Goal: Check status: Check status

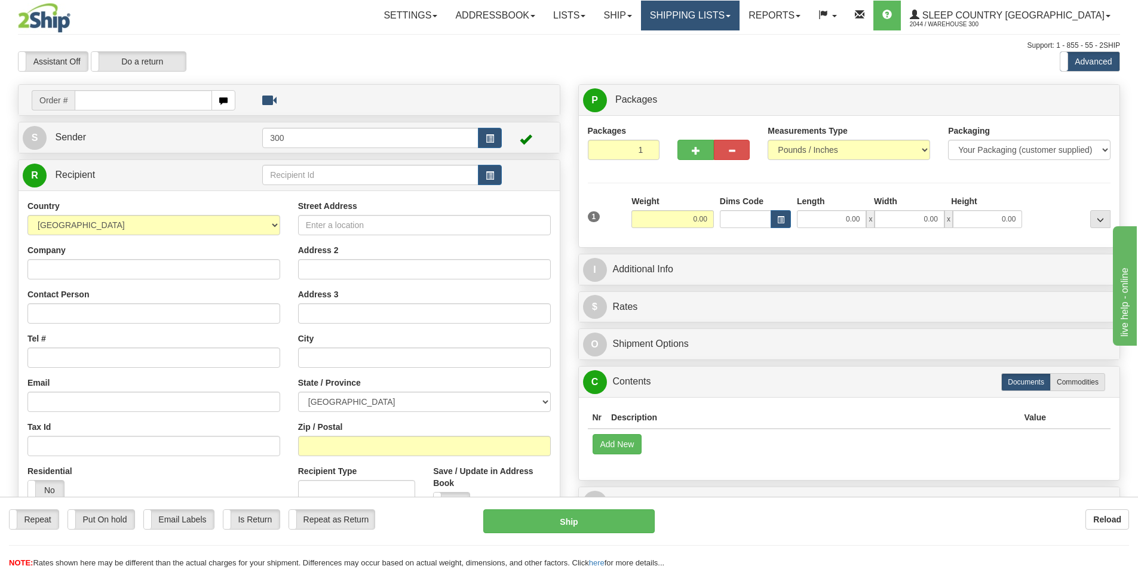
click at [726, 17] on link "Shipping lists" at bounding box center [690, 16] width 99 height 30
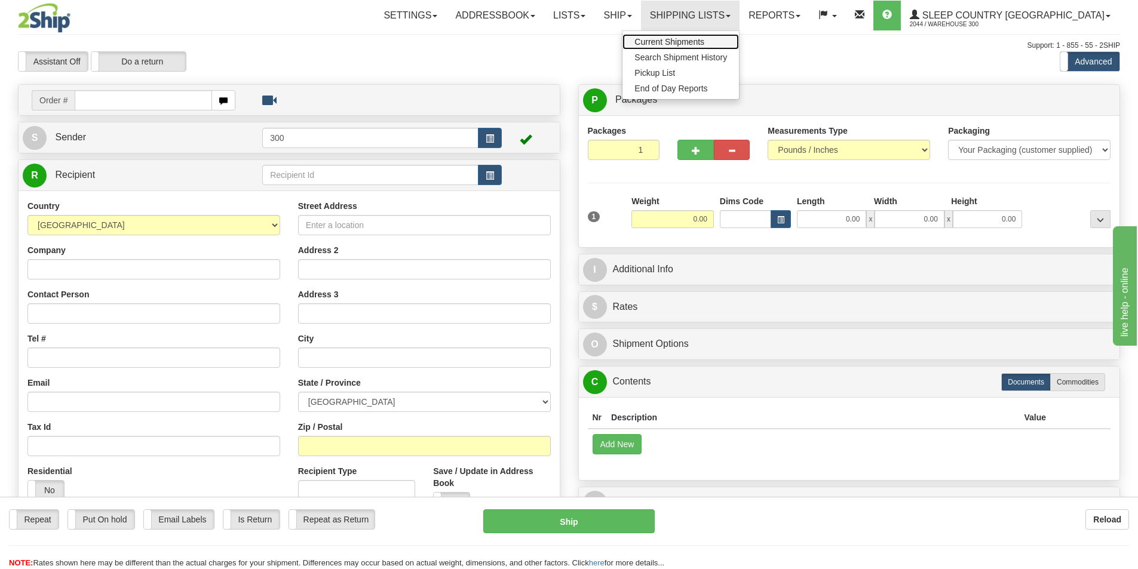
click at [704, 41] on span "Current Shipments" at bounding box center [669, 42] width 70 height 10
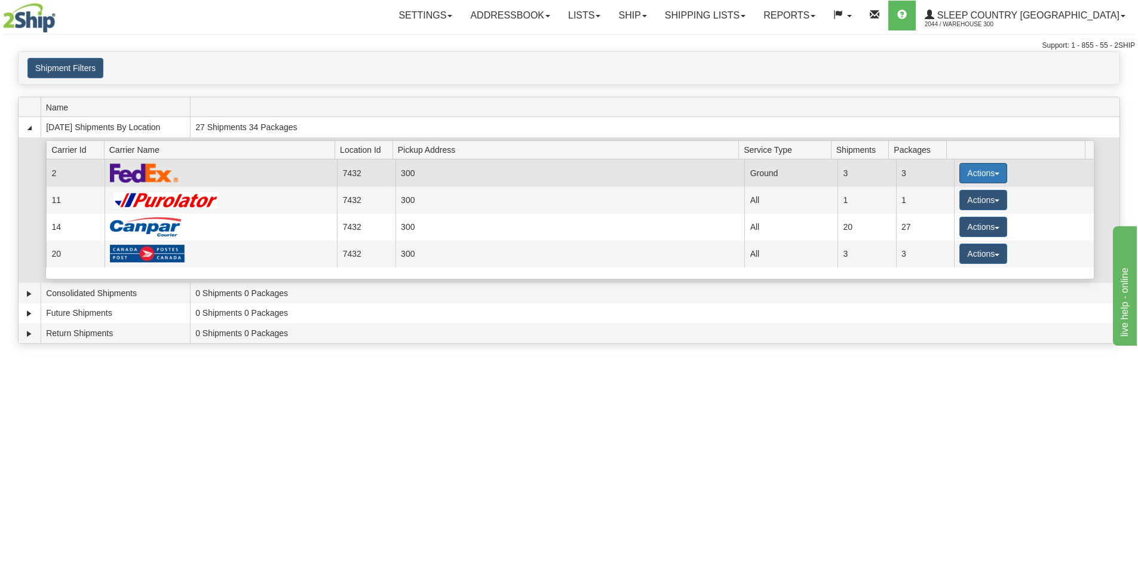
click at [982, 177] on button "Actions" at bounding box center [983, 173] width 48 height 20
click at [955, 214] on link "Close" at bounding box center [959, 212] width 96 height 16
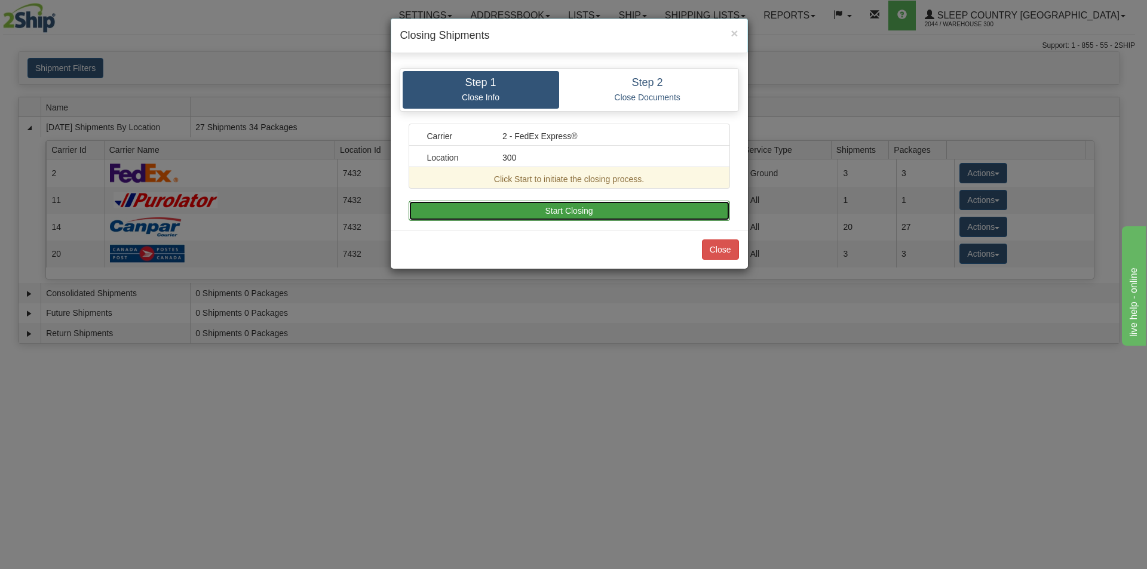
click at [563, 215] on button "Start Closing" at bounding box center [569, 211] width 321 height 20
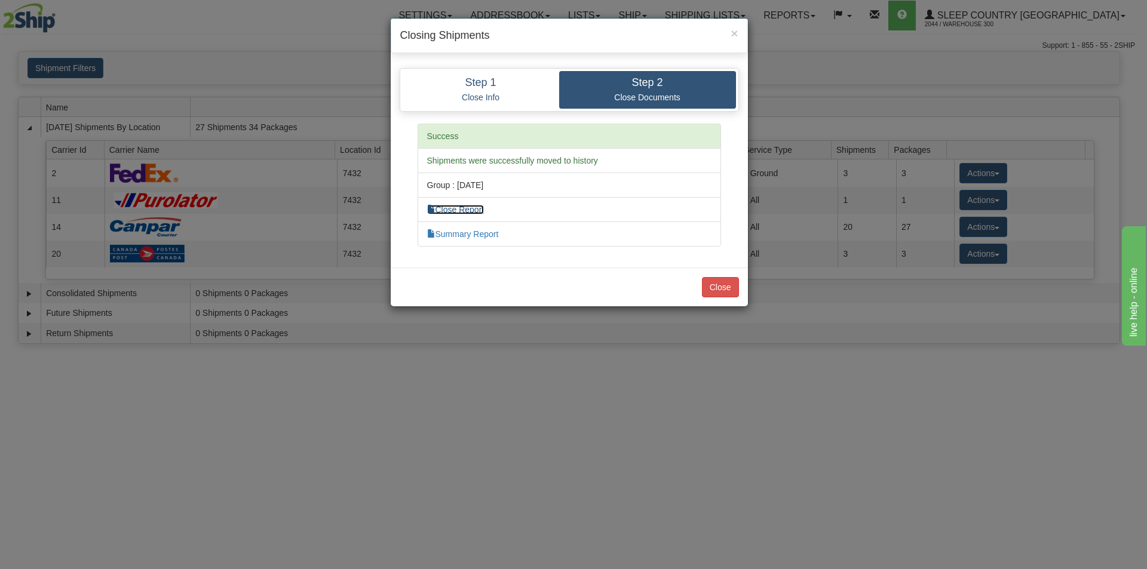
click at [478, 208] on link "Close Report" at bounding box center [455, 210] width 57 height 10
click at [487, 237] on link "Summary Report" at bounding box center [463, 234] width 72 height 10
click at [729, 281] on button "Close" at bounding box center [720, 287] width 37 height 20
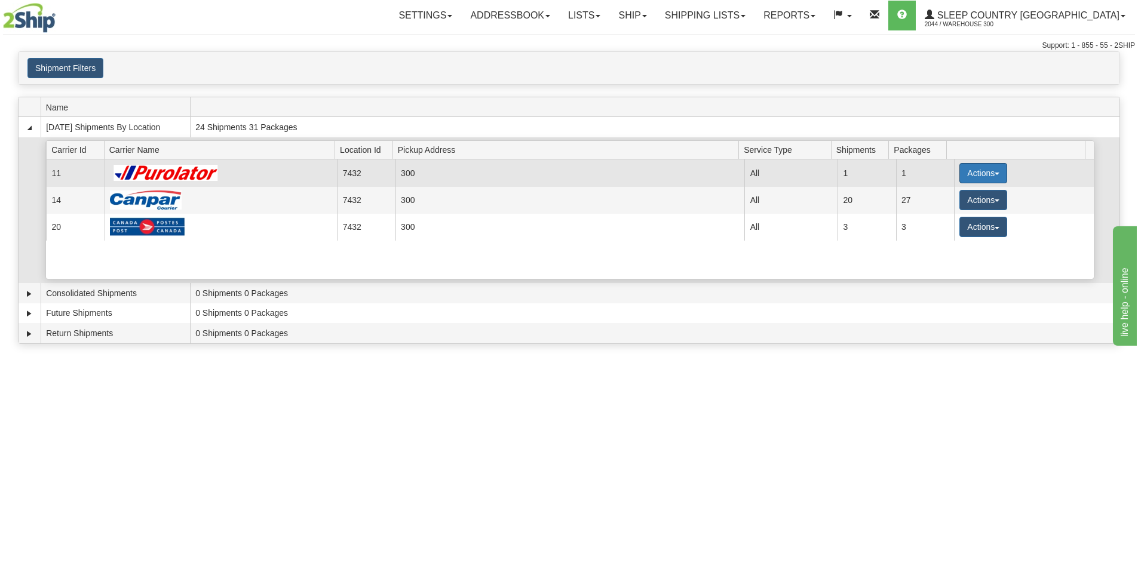
click at [959, 169] on button "Actions" at bounding box center [983, 173] width 48 height 20
click at [954, 214] on link "Close" at bounding box center [959, 212] width 96 height 16
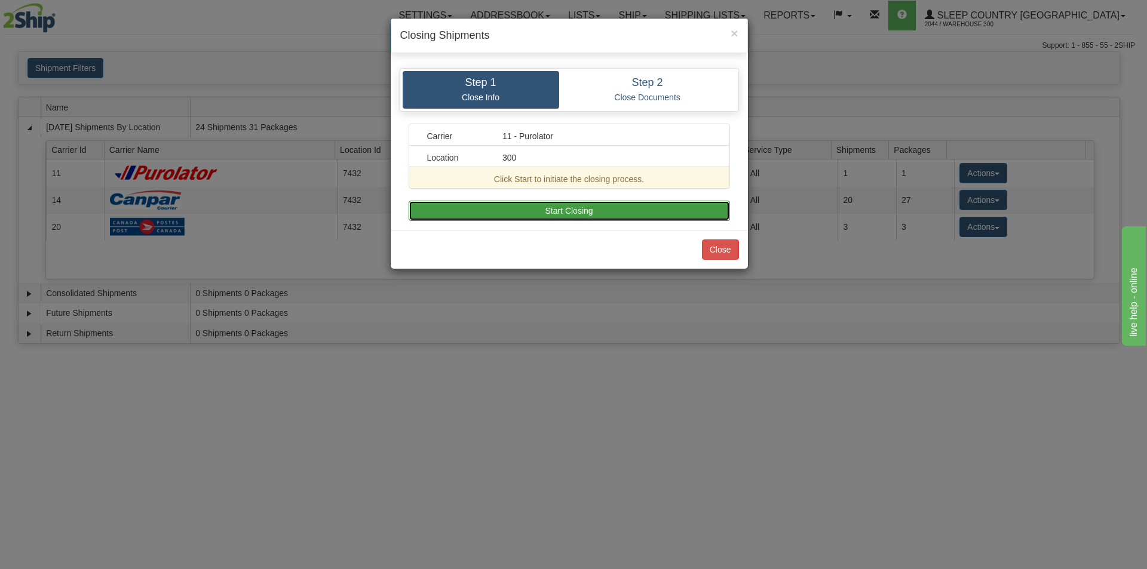
click at [628, 213] on button "Start Closing" at bounding box center [569, 211] width 321 height 20
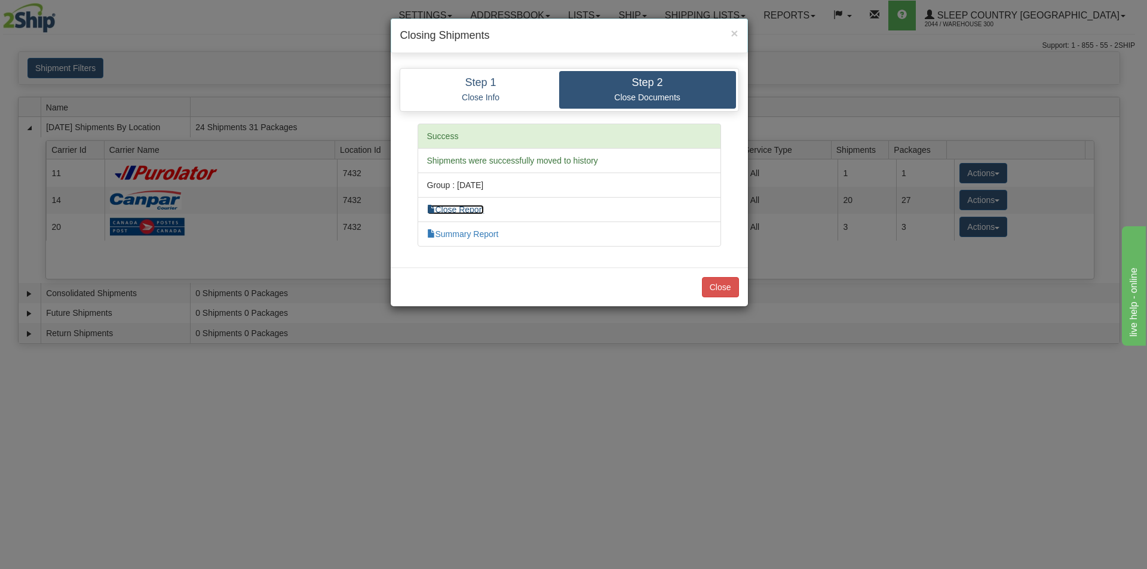
click at [465, 208] on link "Close Report" at bounding box center [455, 210] width 57 height 10
click at [467, 235] on link "Summary Report" at bounding box center [463, 234] width 72 height 10
click at [723, 287] on button "Close" at bounding box center [720, 287] width 37 height 20
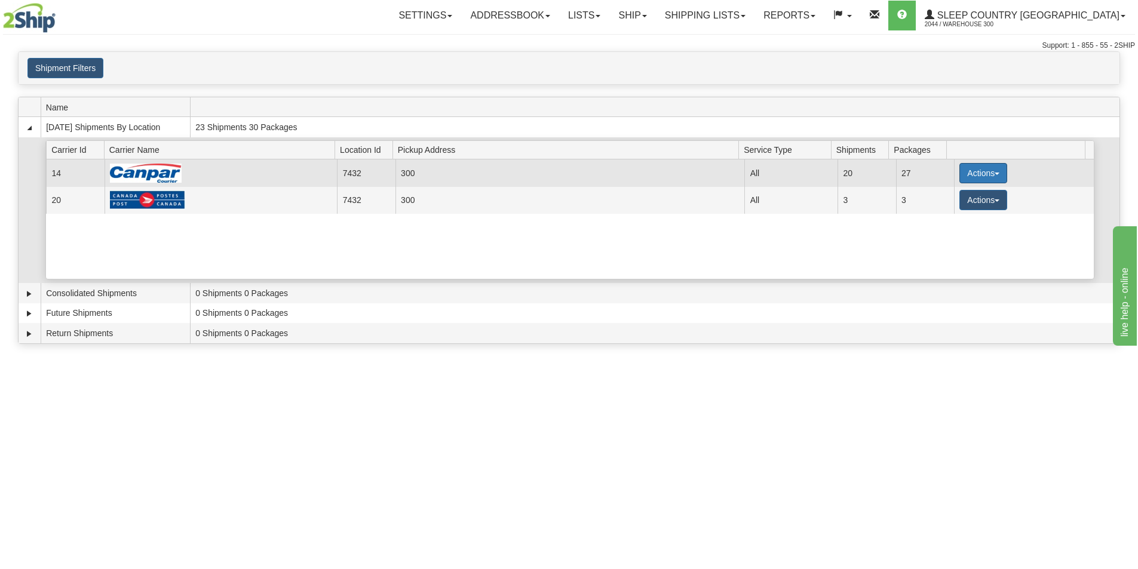
click at [986, 174] on button "Actions" at bounding box center [983, 173] width 48 height 20
click at [938, 211] on span "Close" at bounding box center [936, 211] width 27 height 8
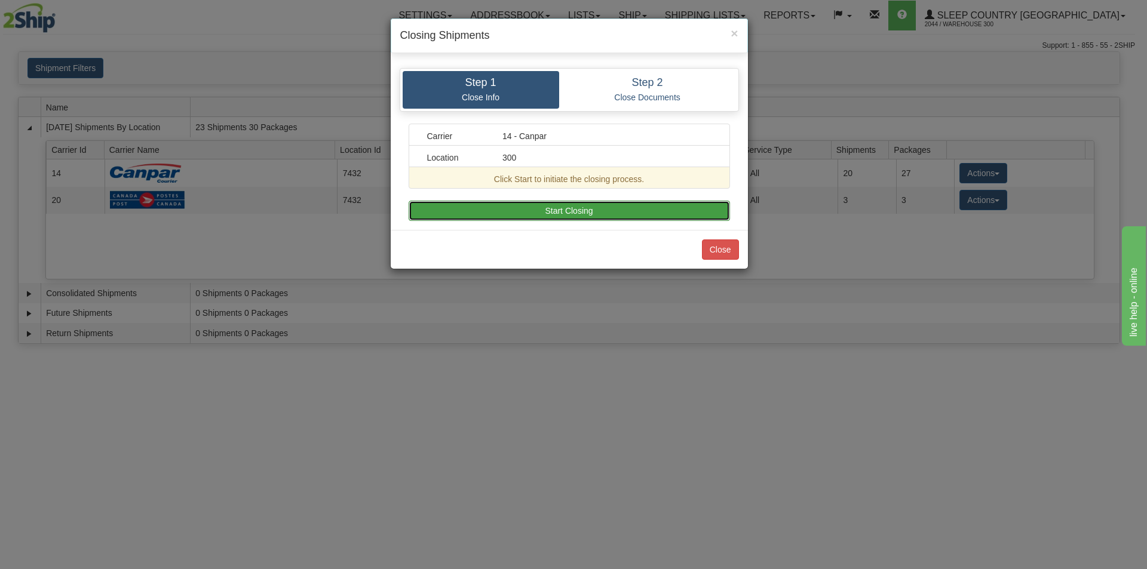
click at [600, 208] on button "Start Closing" at bounding box center [569, 211] width 321 height 20
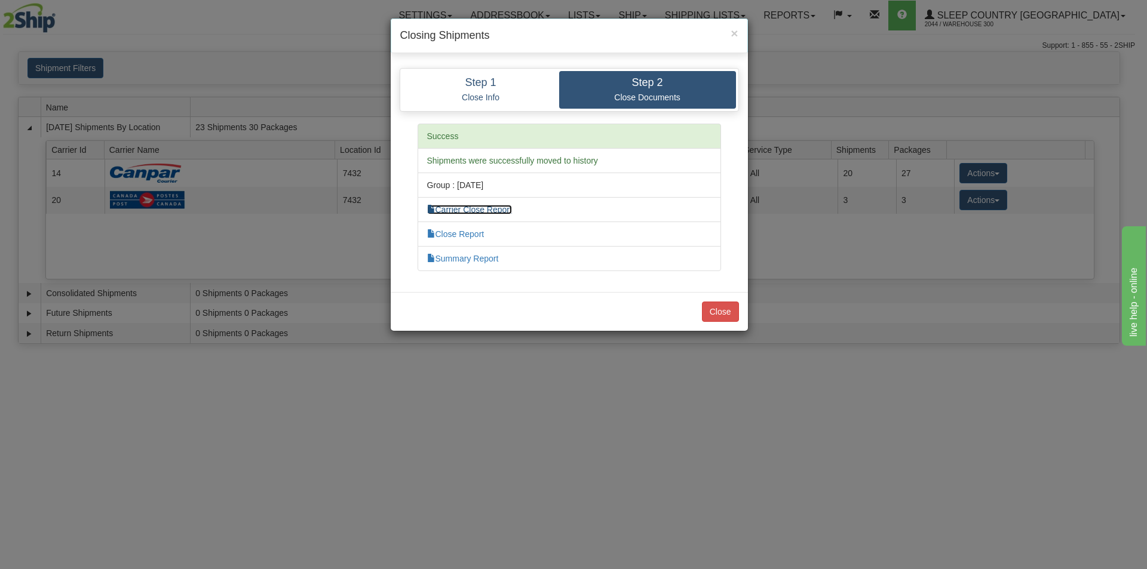
click at [481, 208] on link "Carrier Close Report" at bounding box center [469, 210] width 85 height 10
click at [470, 236] on link "Close Report" at bounding box center [455, 234] width 57 height 10
click at [466, 256] on link "Summary Report" at bounding box center [463, 259] width 72 height 10
click at [721, 310] on button "Close" at bounding box center [720, 312] width 37 height 20
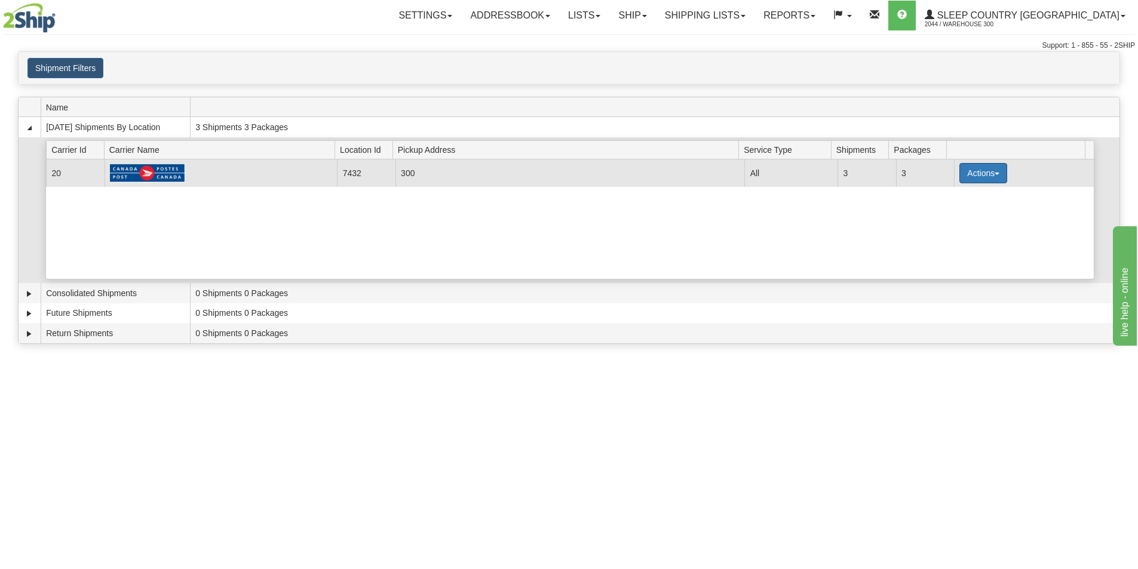
click at [981, 180] on button "Actions" at bounding box center [983, 173] width 48 height 20
click at [935, 212] on span "Close" at bounding box center [936, 211] width 27 height 8
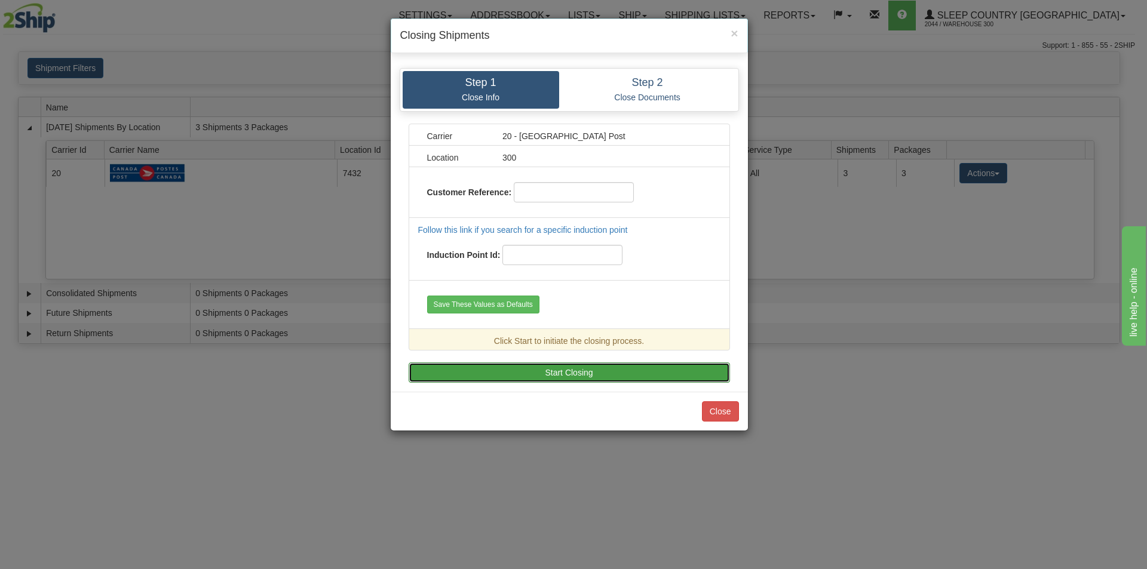
click at [561, 377] on button "Start Closing" at bounding box center [569, 373] width 321 height 20
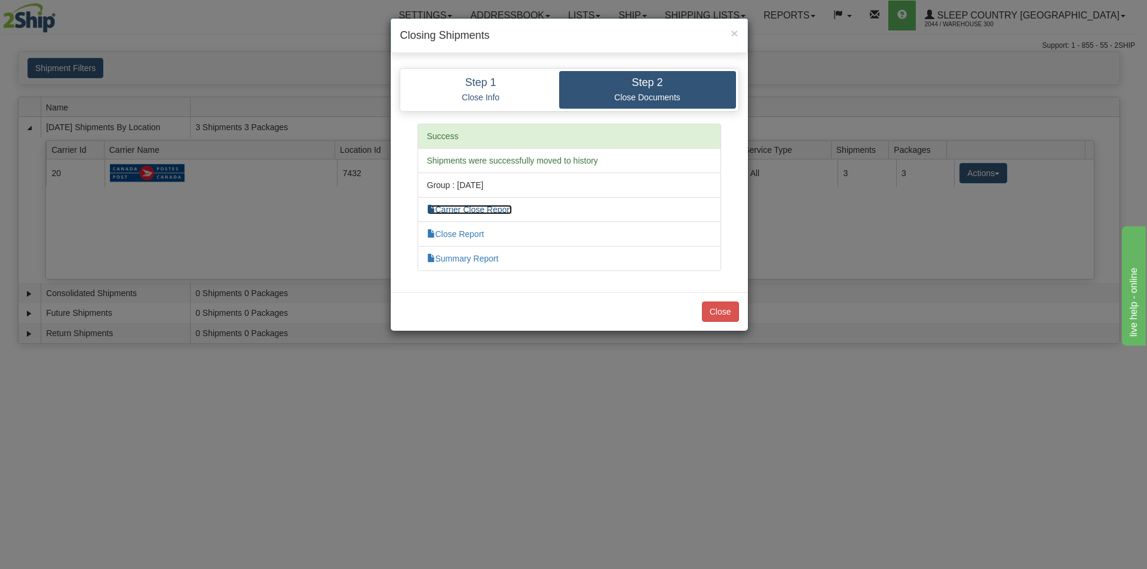
click at [462, 209] on link "Carrier Close Report" at bounding box center [469, 210] width 85 height 10
click at [453, 228] on li "Close Report" at bounding box center [568, 234] width 303 height 25
click at [456, 238] on link "Close Report" at bounding box center [455, 234] width 57 height 10
click at [477, 259] on link "Summary Report" at bounding box center [463, 259] width 72 height 10
click at [730, 309] on button "Close" at bounding box center [720, 312] width 37 height 20
